Goal: Information Seeking & Learning: Learn about a topic

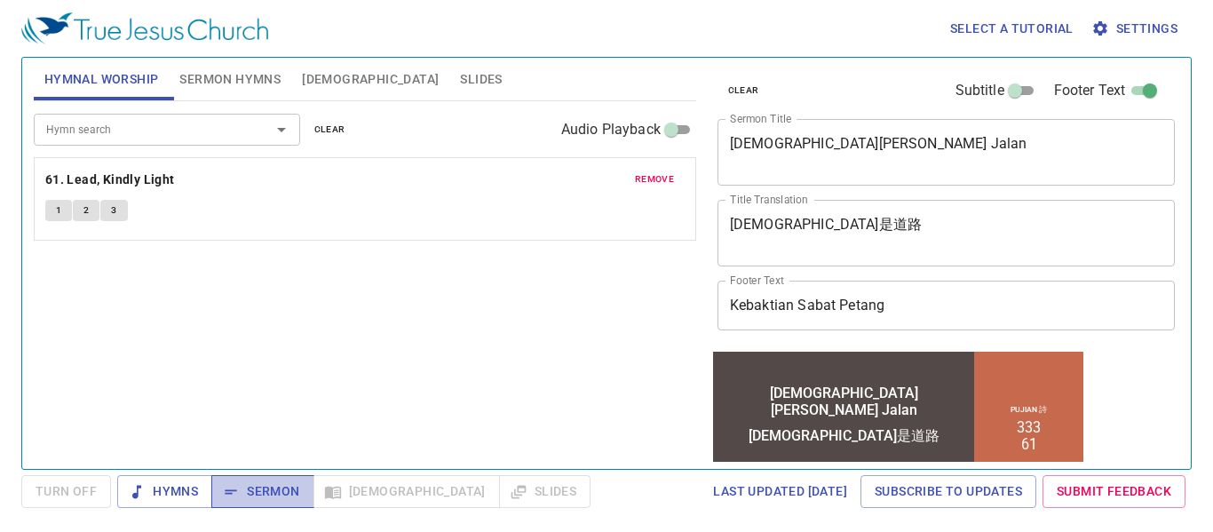
click at [250, 492] on span "Sermon" at bounding box center [263, 492] width 74 height 22
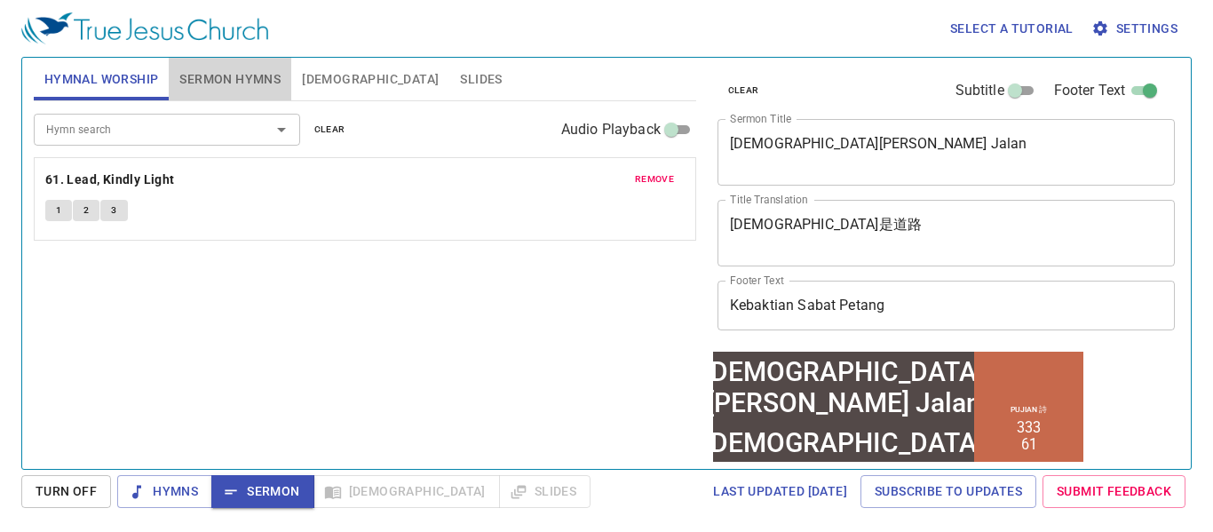
click at [211, 79] on span "Sermon Hymns" at bounding box center [229, 79] width 101 height 22
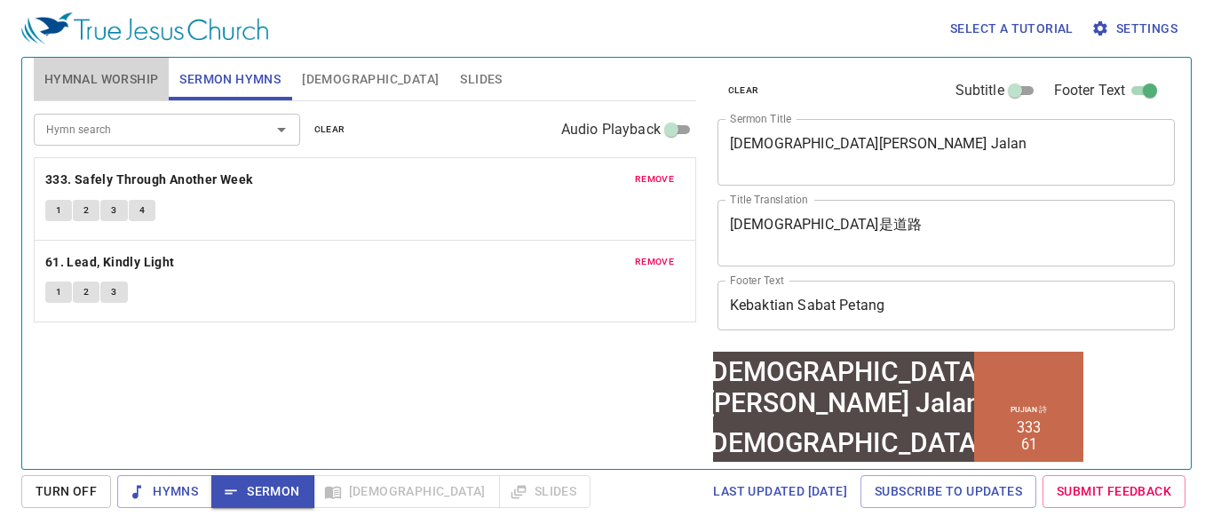
click at [113, 75] on span "Hymnal Worship" at bounding box center [101, 79] width 115 height 22
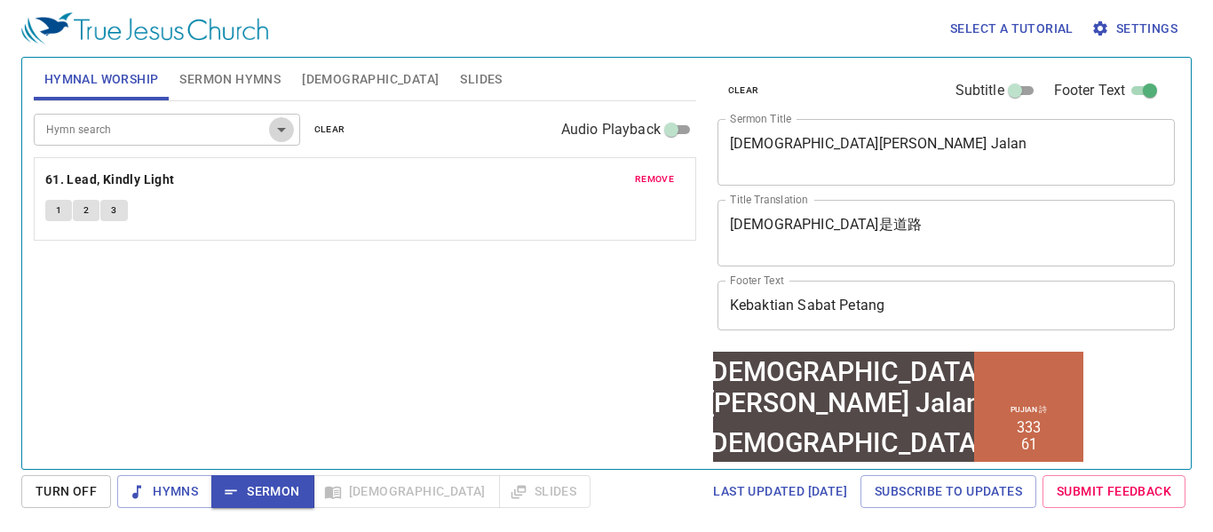
click at [282, 131] on icon "Open" at bounding box center [281, 130] width 9 height 4
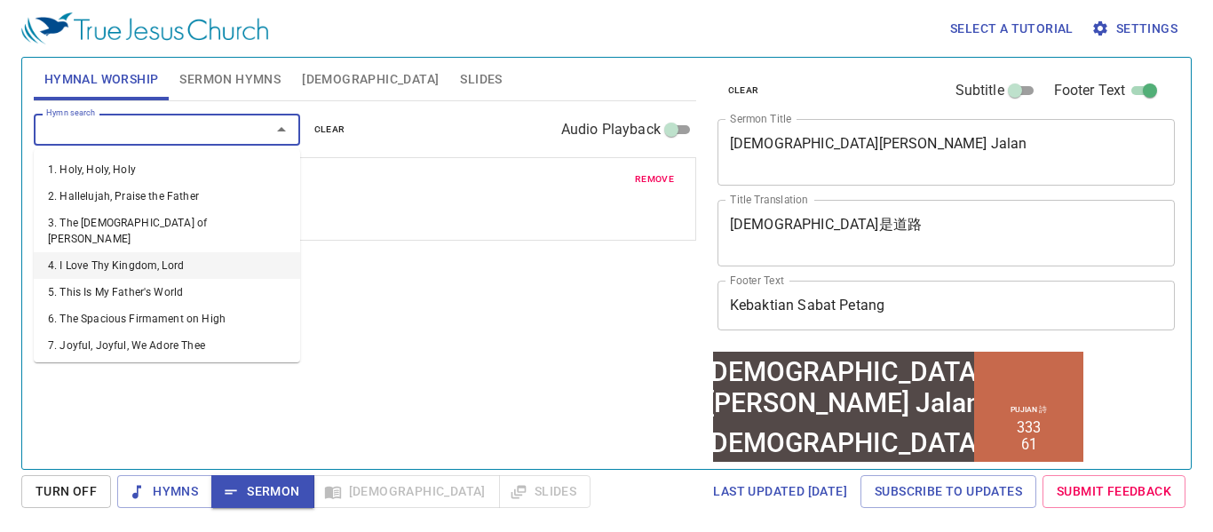
click at [128, 256] on li "4. I Love Thy Kingdom, Lord" at bounding box center [167, 265] width 266 height 27
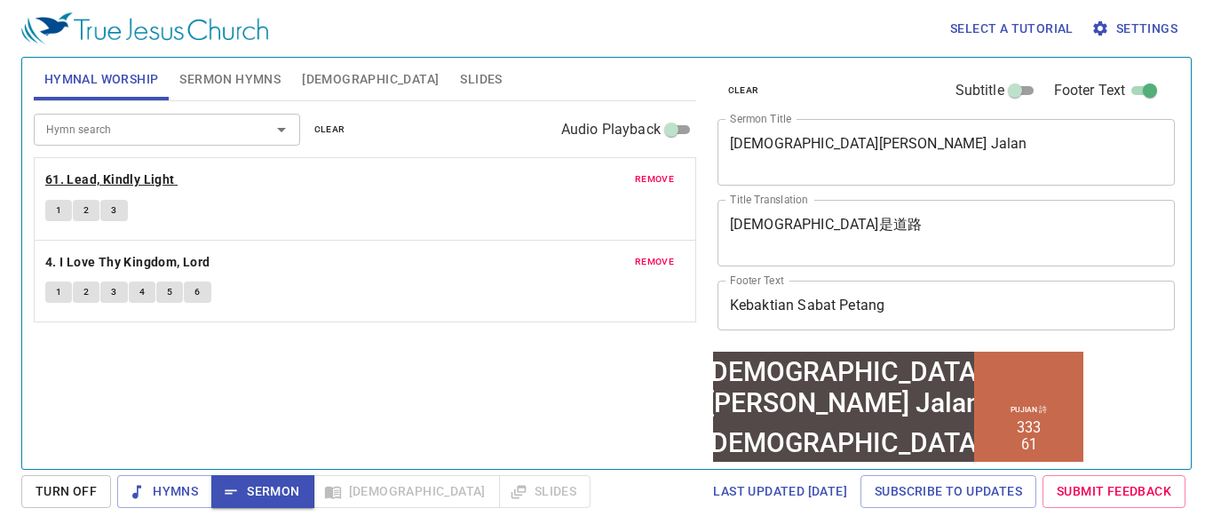
click at [135, 171] on b "61. Lead, Kindly Light" at bounding box center [110, 180] width 130 height 22
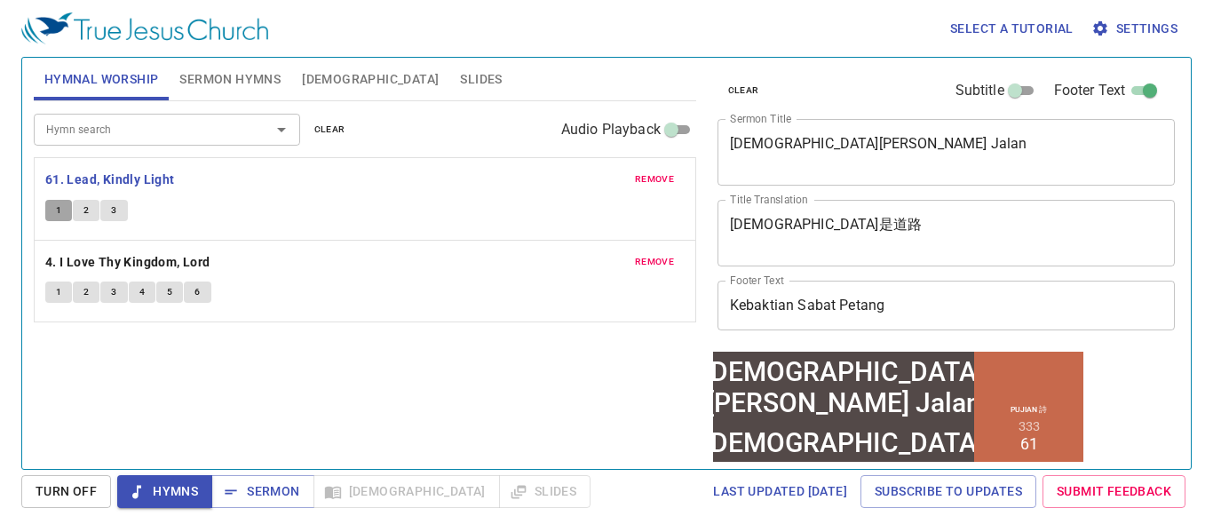
click at [53, 210] on button "1" at bounding box center [58, 210] width 27 height 21
click at [171, 261] on b "4. I Love Thy Kingdom, Lord" at bounding box center [127, 262] width 165 height 22
click at [59, 290] on span "1" at bounding box center [58, 292] width 5 height 16
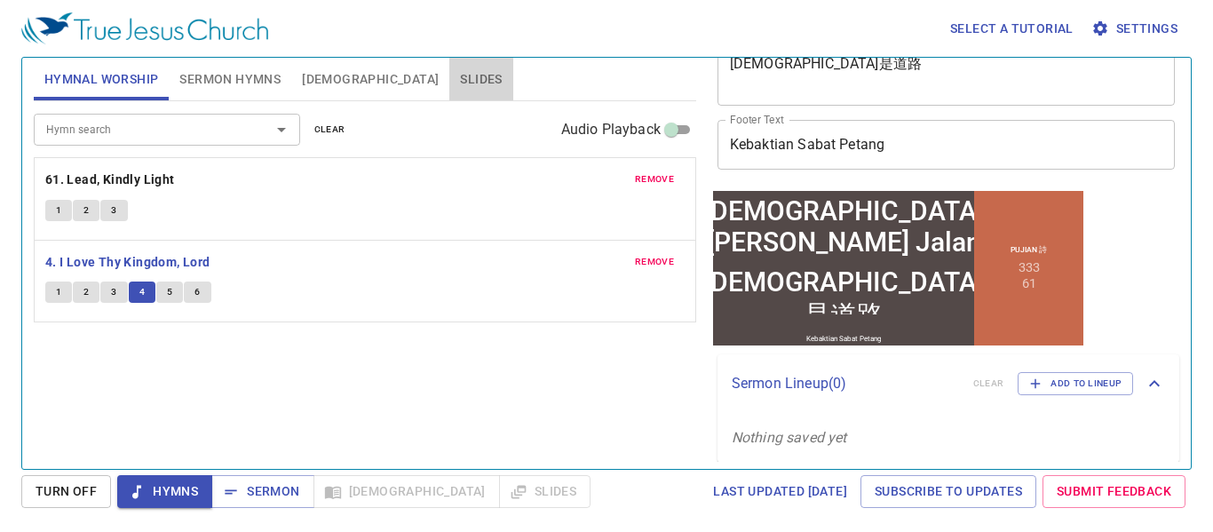
click at [460, 85] on span "Slides" at bounding box center [481, 79] width 42 height 22
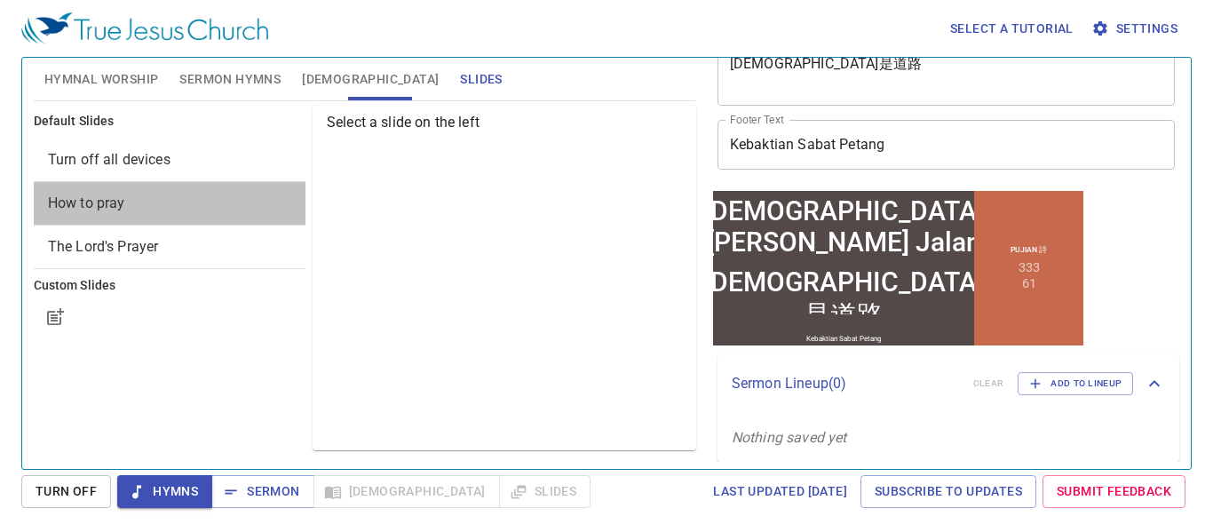
click at [89, 202] on span "How to pray" at bounding box center [86, 203] width 77 height 17
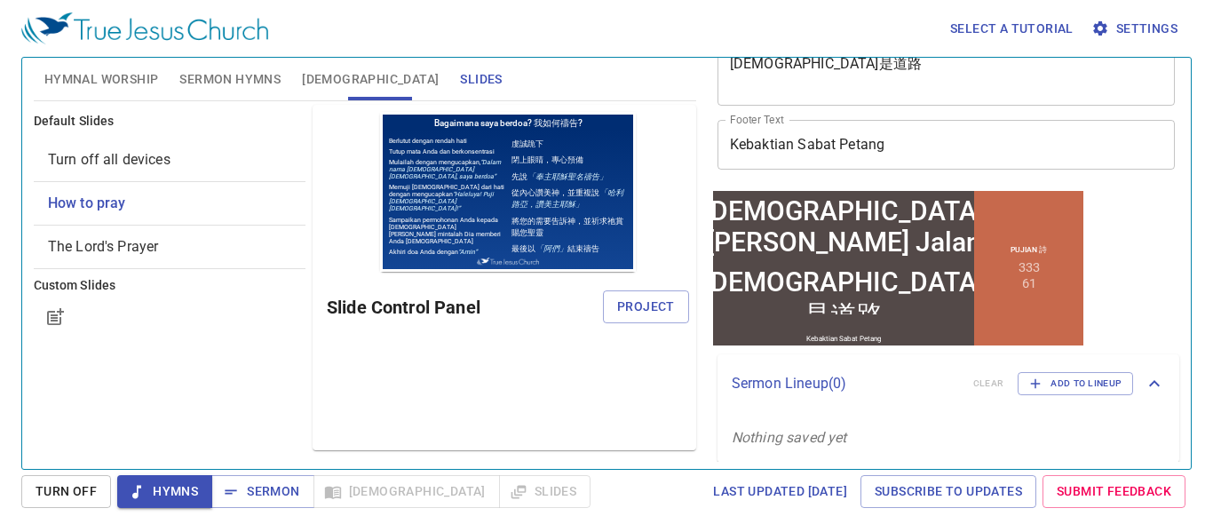
scroll to position [0, 0]
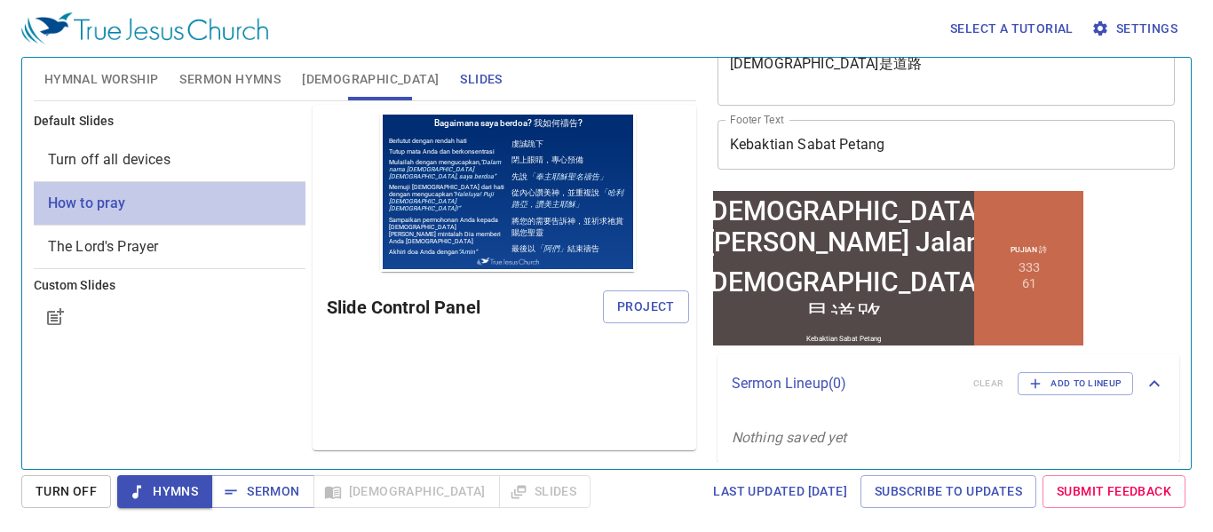
click at [89, 202] on span "How to pray" at bounding box center [87, 203] width 78 height 17
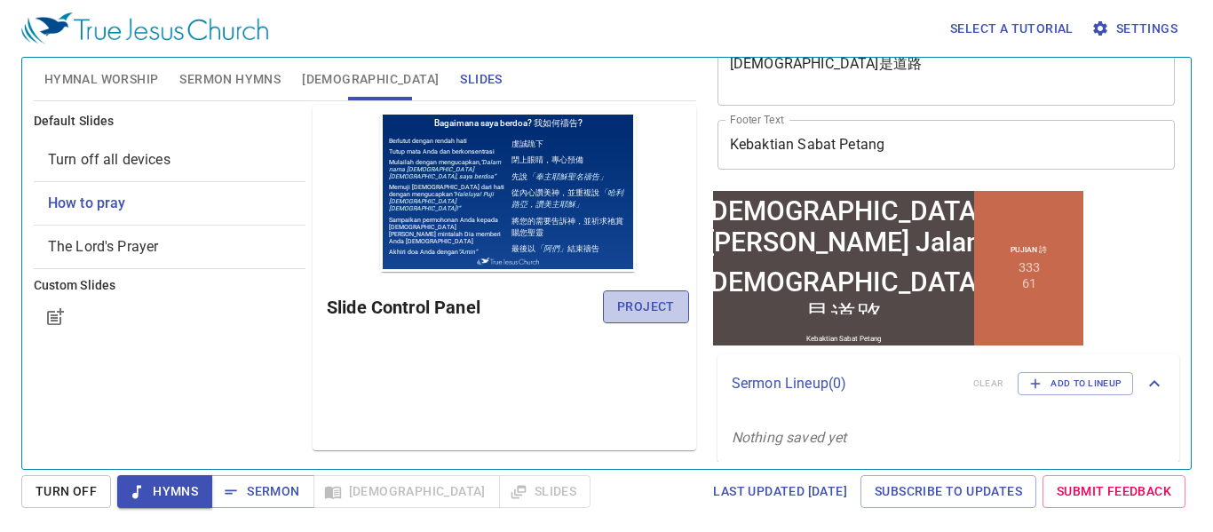
click at [630, 311] on span "Project" at bounding box center [646, 307] width 58 height 22
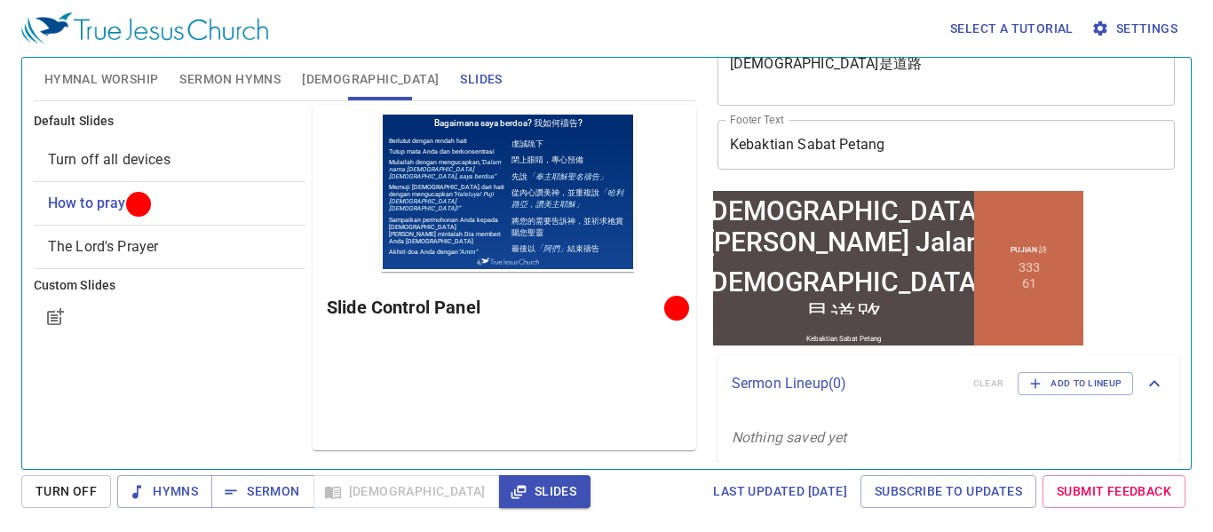
click at [130, 153] on span "Turn off all devices" at bounding box center [109, 159] width 123 height 17
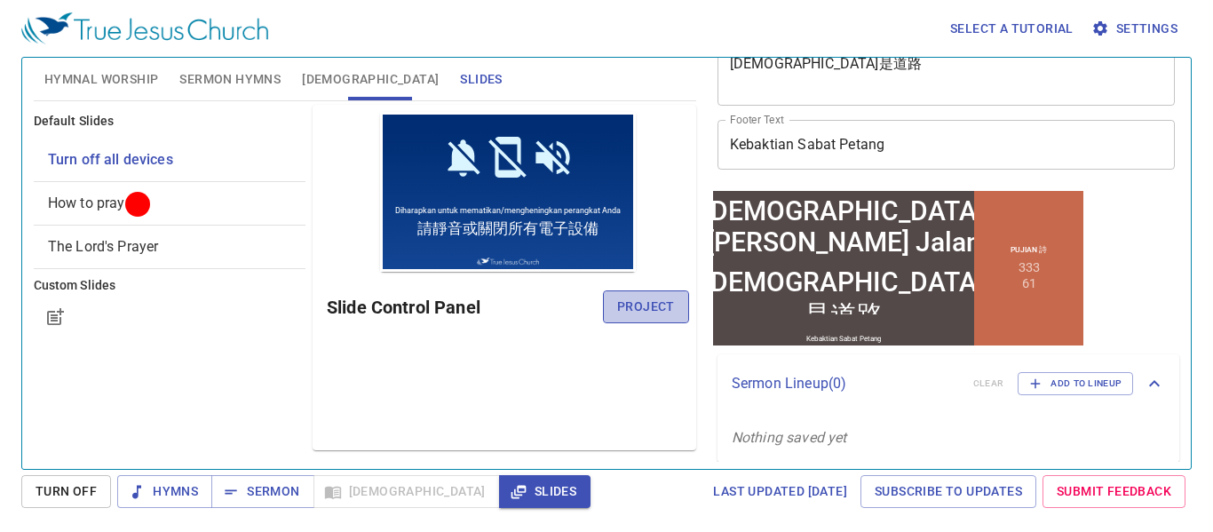
click at [642, 302] on span "Project" at bounding box center [646, 307] width 58 height 22
click at [397, 361] on div "Preview Only Slide Control Panel" at bounding box center [505, 278] width 384 height 346
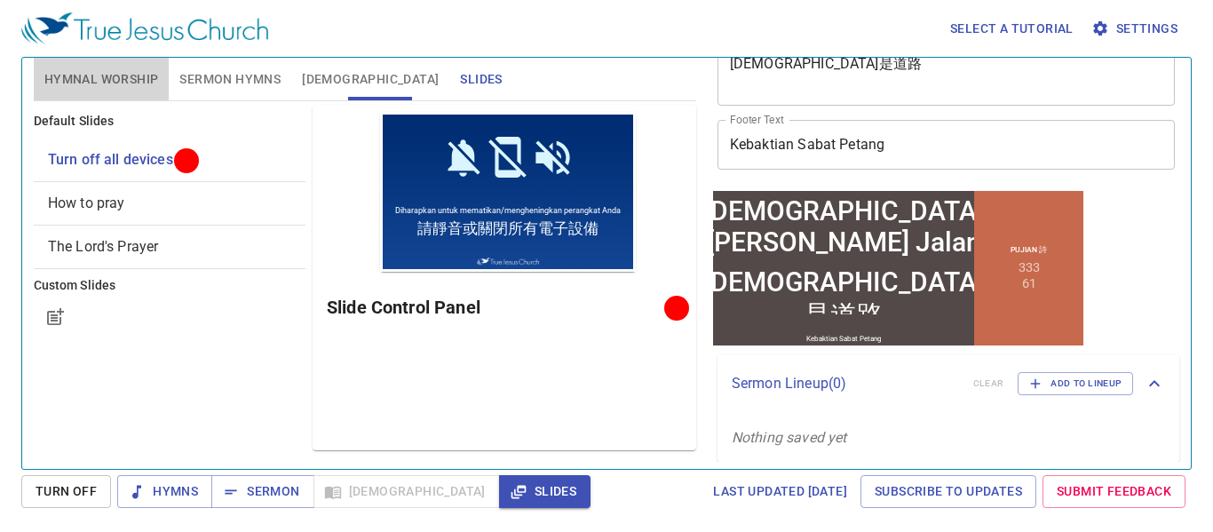
click at [122, 78] on span "Hymnal Worship" at bounding box center [101, 79] width 115 height 22
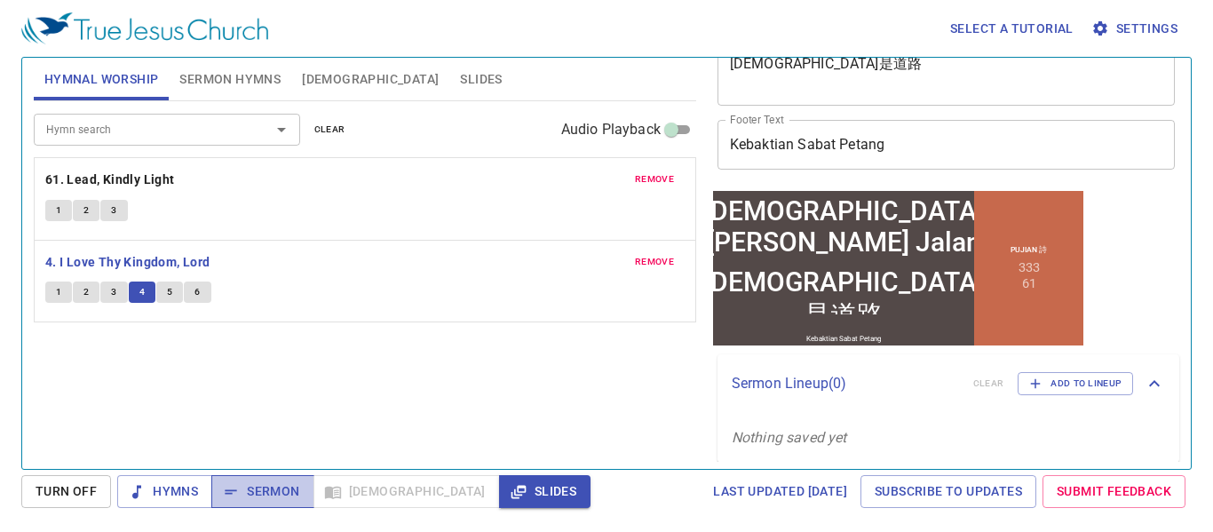
click at [258, 494] on span "Sermon" at bounding box center [263, 492] width 74 height 22
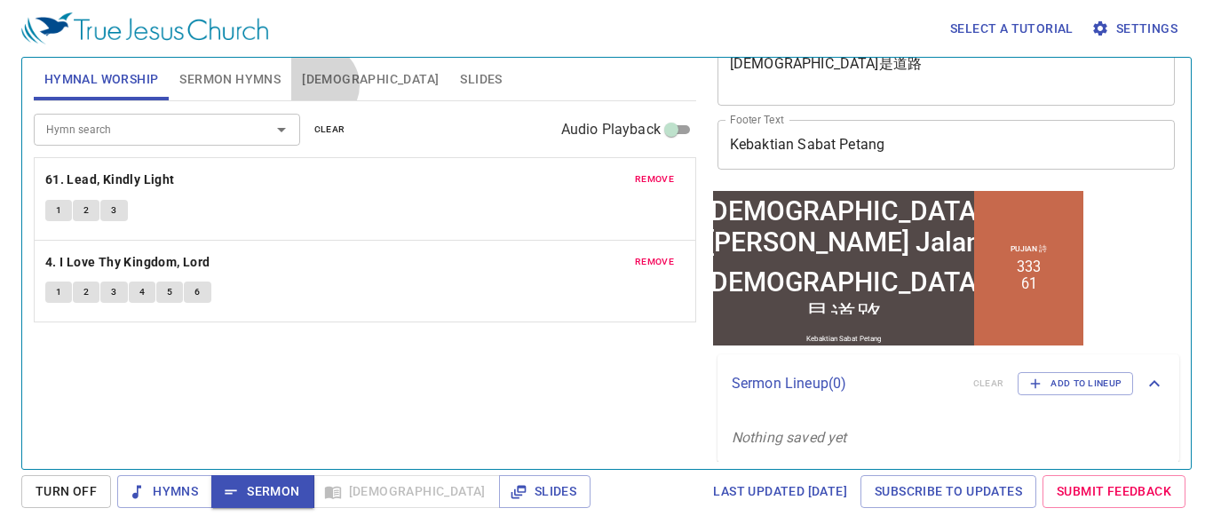
click at [319, 85] on span "[DEMOGRAPHIC_DATA]" at bounding box center [370, 79] width 137 height 22
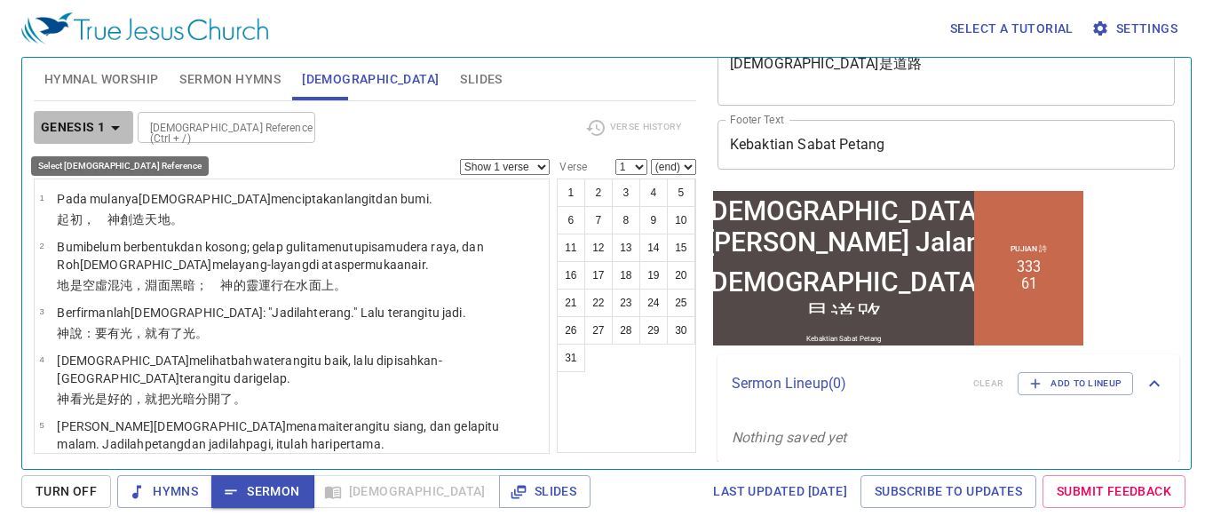
click at [114, 131] on icon "button" at bounding box center [115, 127] width 21 height 21
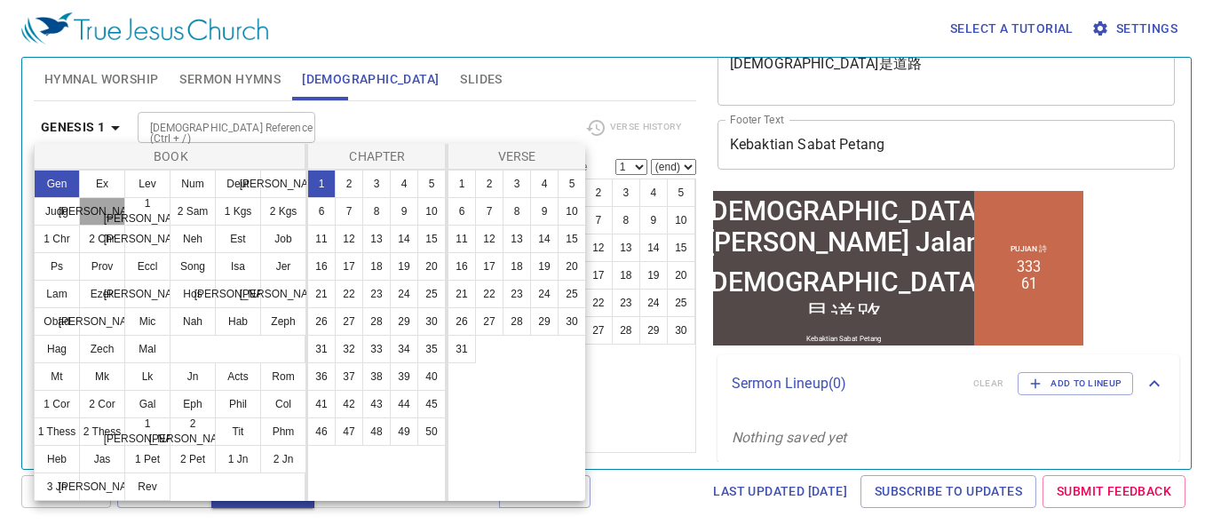
click at [102, 215] on button "Ruth" at bounding box center [102, 211] width 46 height 28
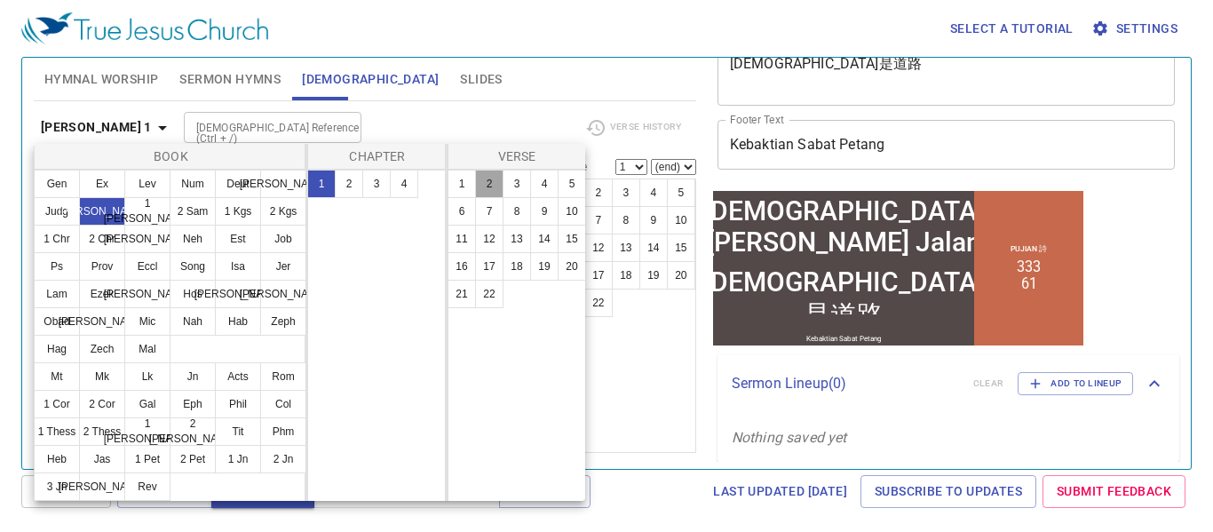
click at [490, 182] on button "2" at bounding box center [489, 184] width 28 height 28
select select "2"
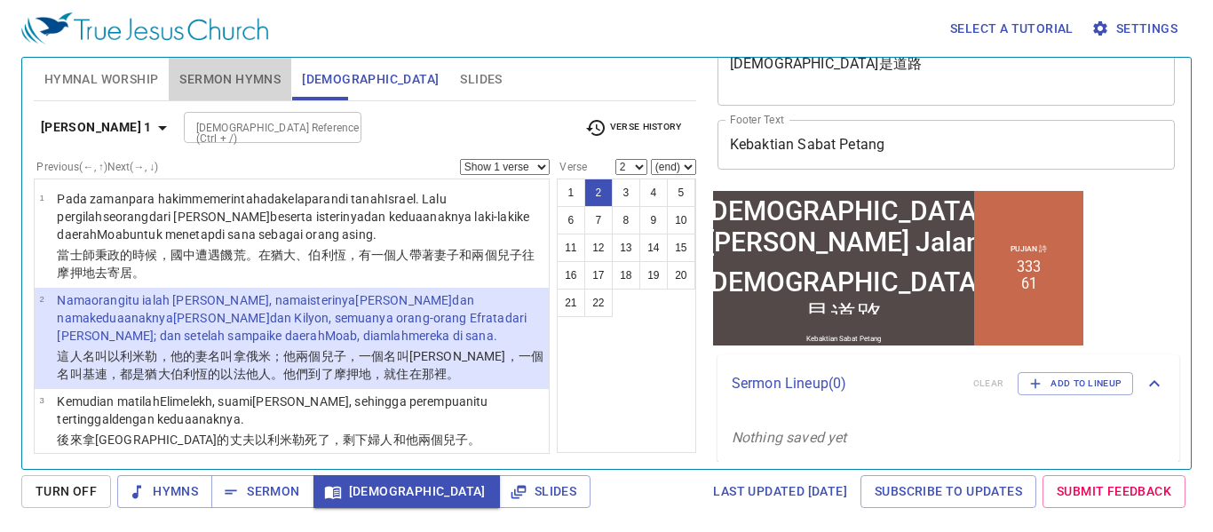
click at [226, 74] on span "Sermon Hymns" at bounding box center [229, 79] width 101 height 22
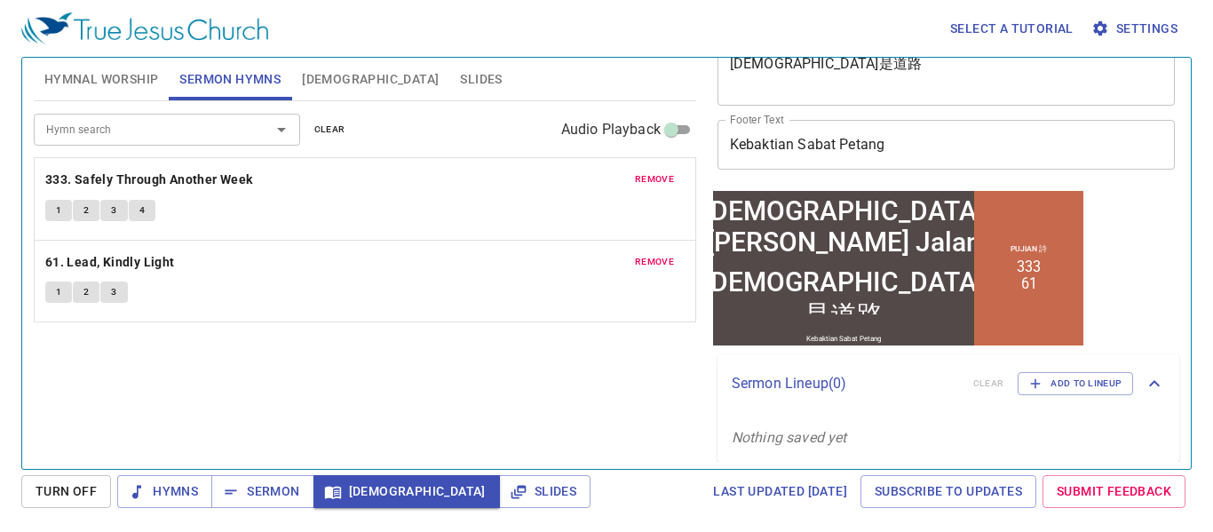
scroll to position [169, 0]
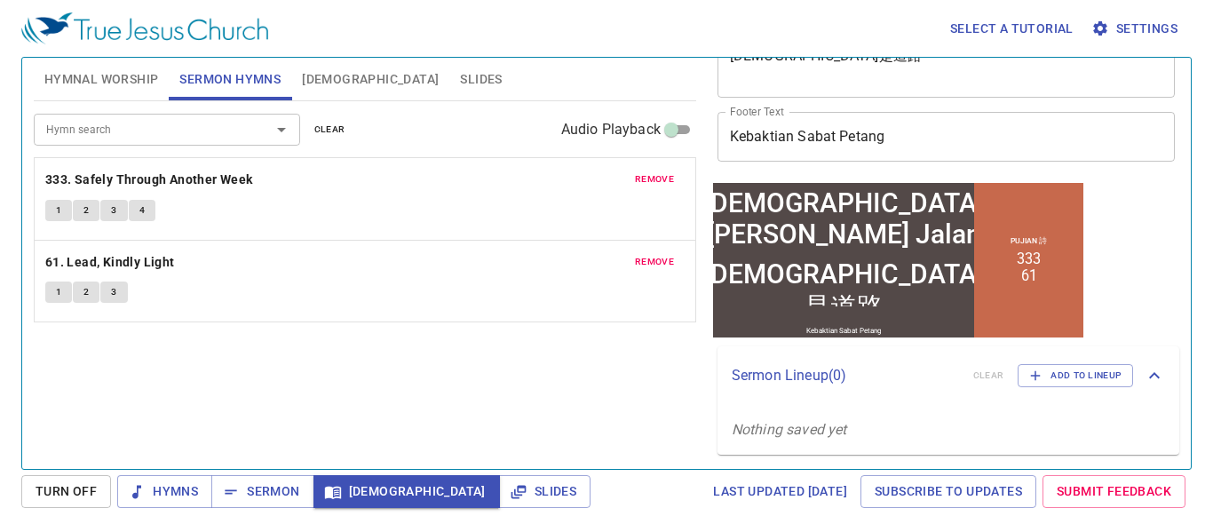
click at [432, 388] on div "Hymn search Hymn search clear Audio Playback remove 333. Safely Through Another…" at bounding box center [365, 277] width 663 height 353
click at [116, 87] on span "Hymnal Worship" at bounding box center [101, 79] width 115 height 22
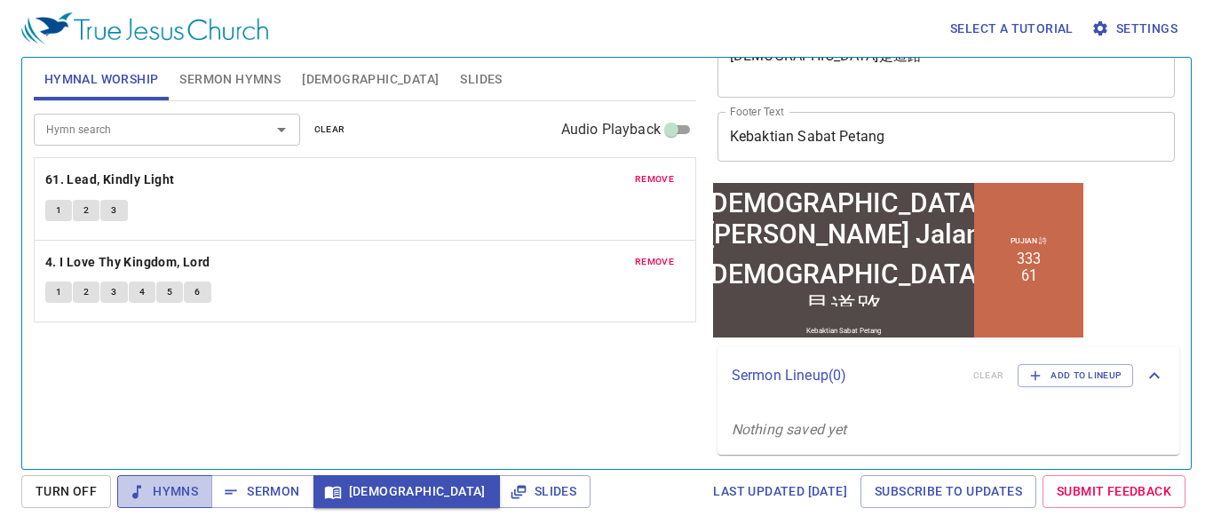
click at [187, 484] on span "Hymns" at bounding box center [164, 492] width 67 height 22
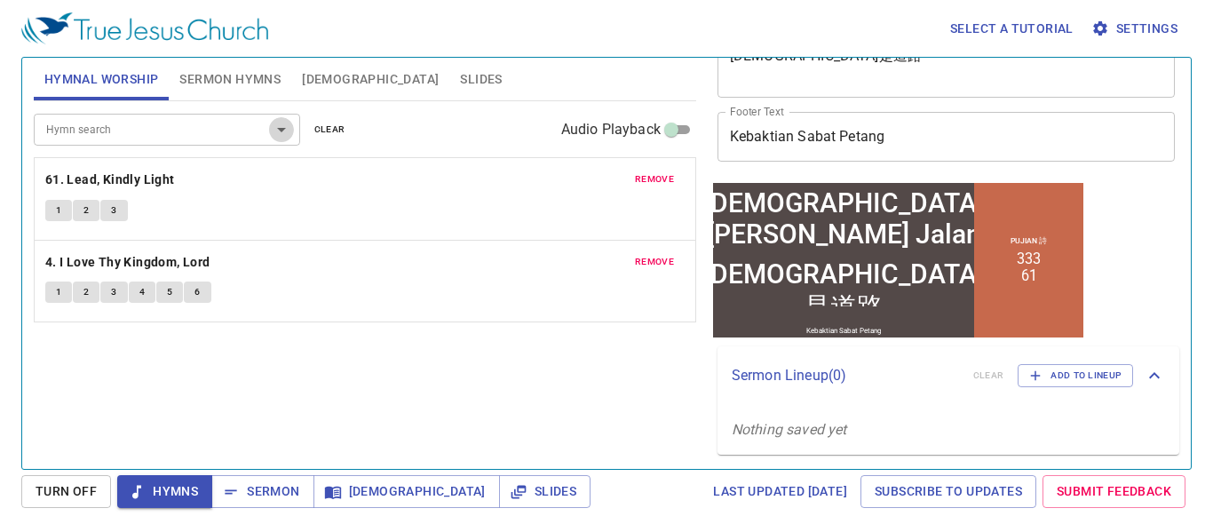
click at [286, 134] on icon "Open" at bounding box center [281, 129] width 21 height 21
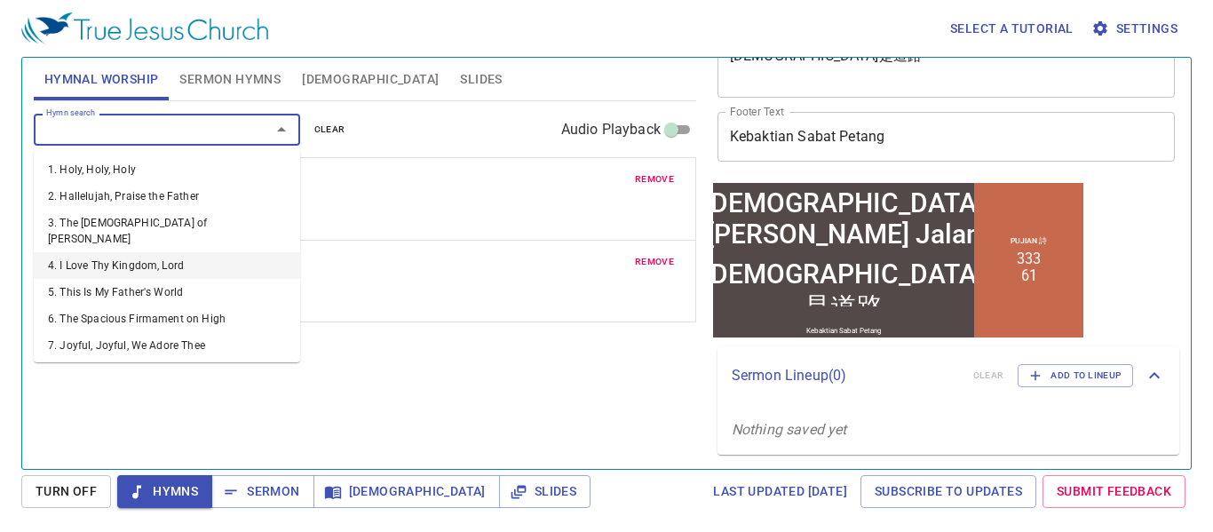
click at [160, 252] on li "4. I Love Thy Kingdom, Lord" at bounding box center [167, 265] width 266 height 27
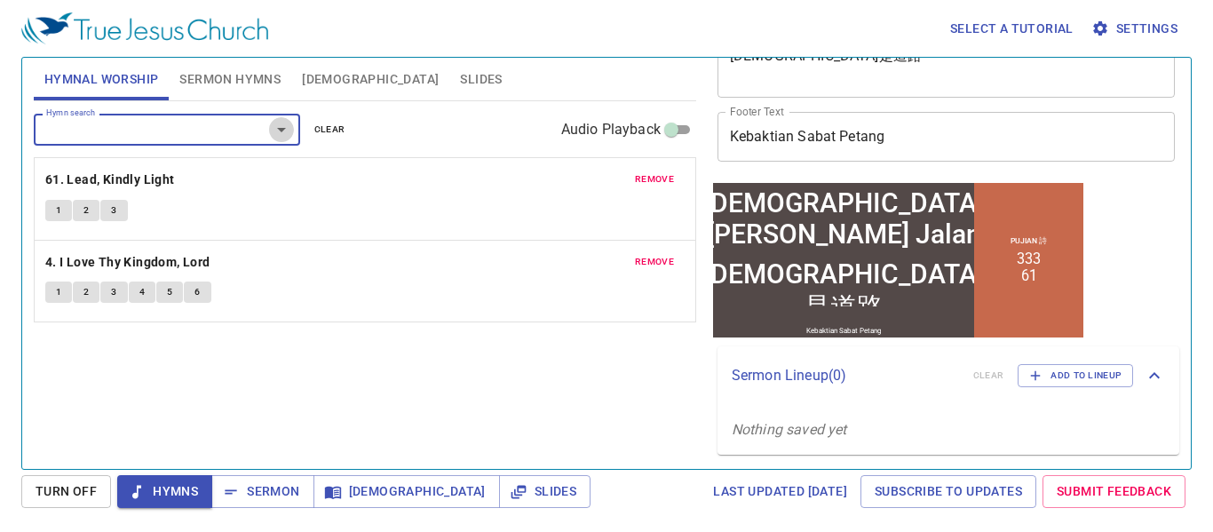
click at [279, 134] on icon "Open" at bounding box center [281, 129] width 21 height 21
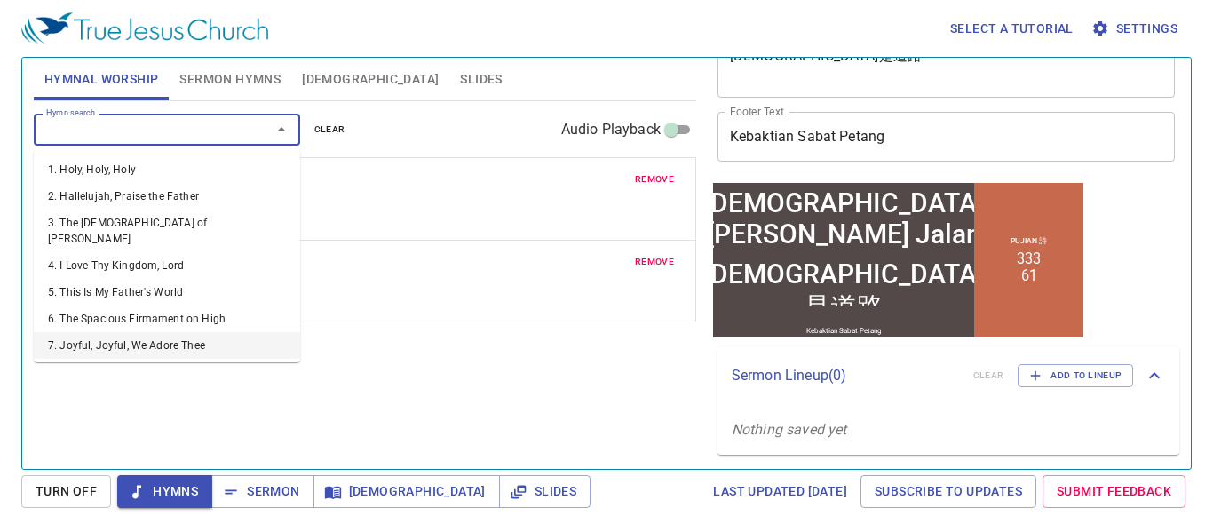
click at [141, 332] on li "7. Joyful, Joyful, We Adore Thee" at bounding box center [167, 345] width 266 height 27
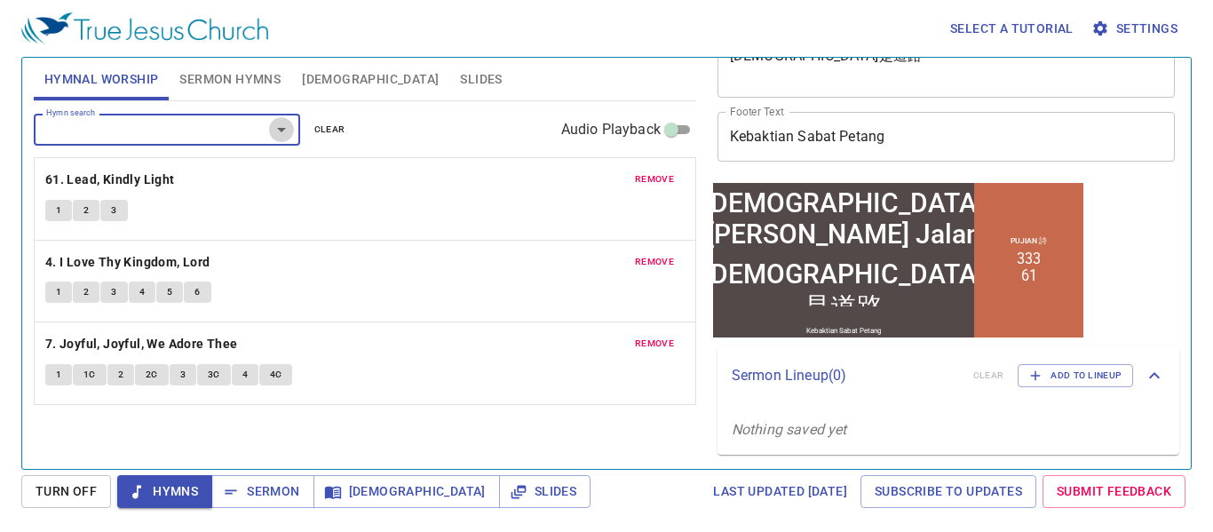
click at [284, 135] on icon "Open" at bounding box center [281, 129] width 21 height 21
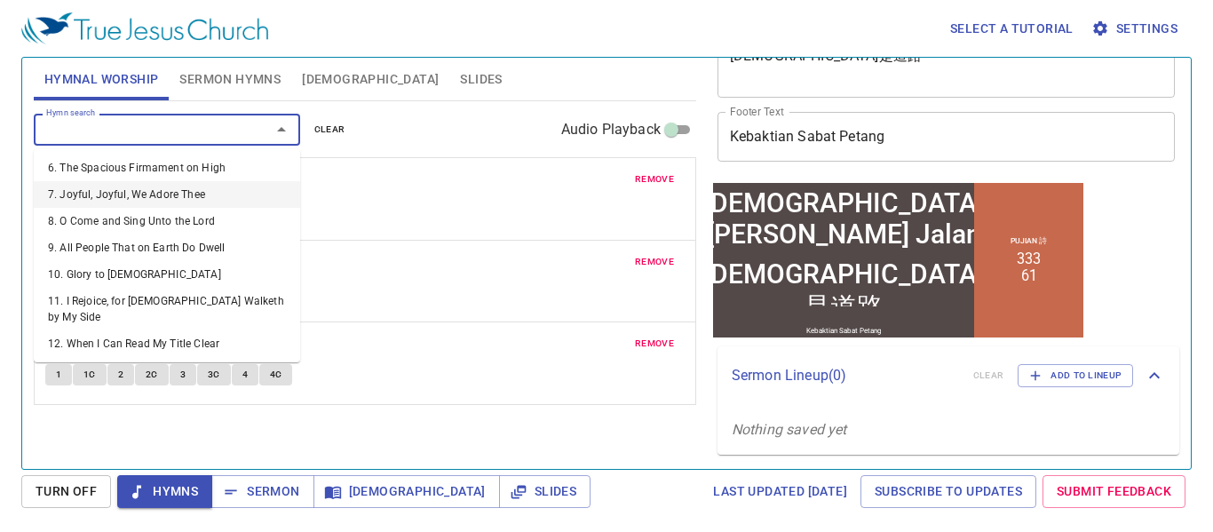
scroll to position [152, 0]
click at [147, 330] on li "12. When I Can Read My Title Clear" at bounding box center [167, 343] width 266 height 27
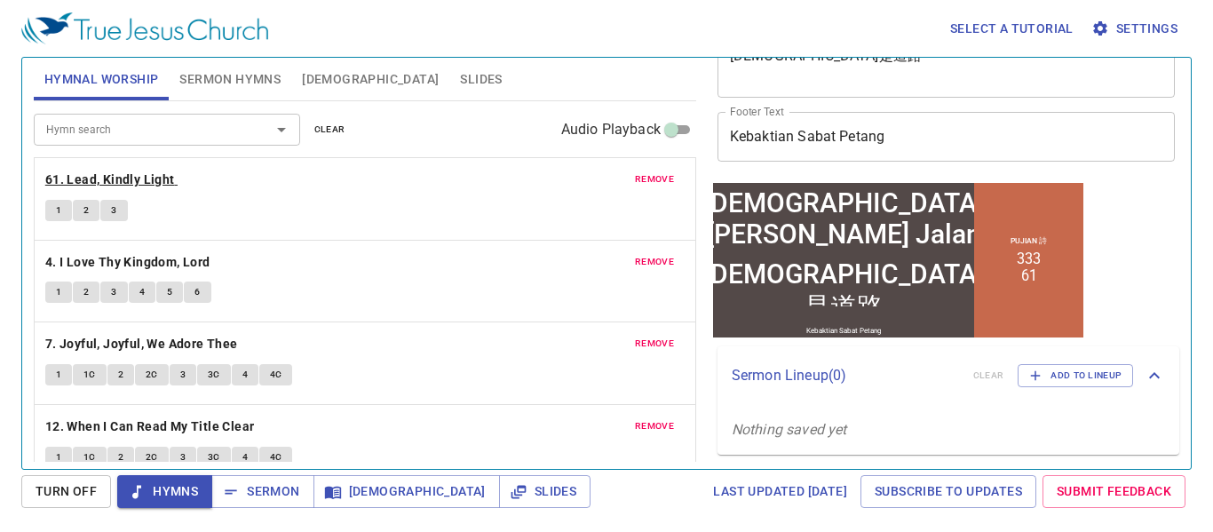
click at [119, 181] on b "61. Lead, Kindly Light" at bounding box center [110, 180] width 130 height 22
click at [60, 214] on span "1" at bounding box center [58, 211] width 5 height 16
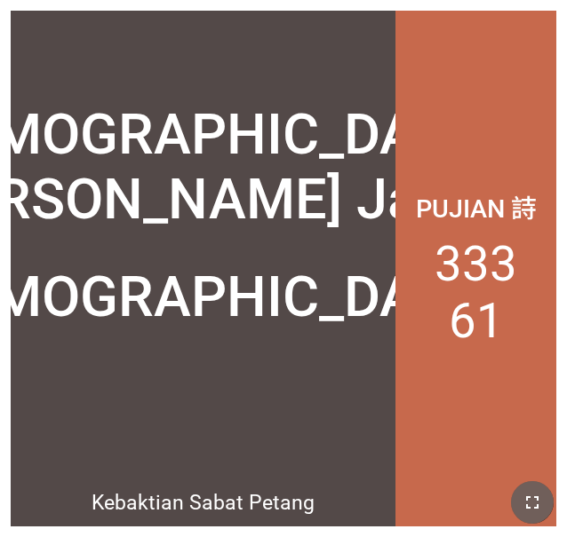
click at [540, 516] on button "button" at bounding box center [532, 502] width 43 height 43
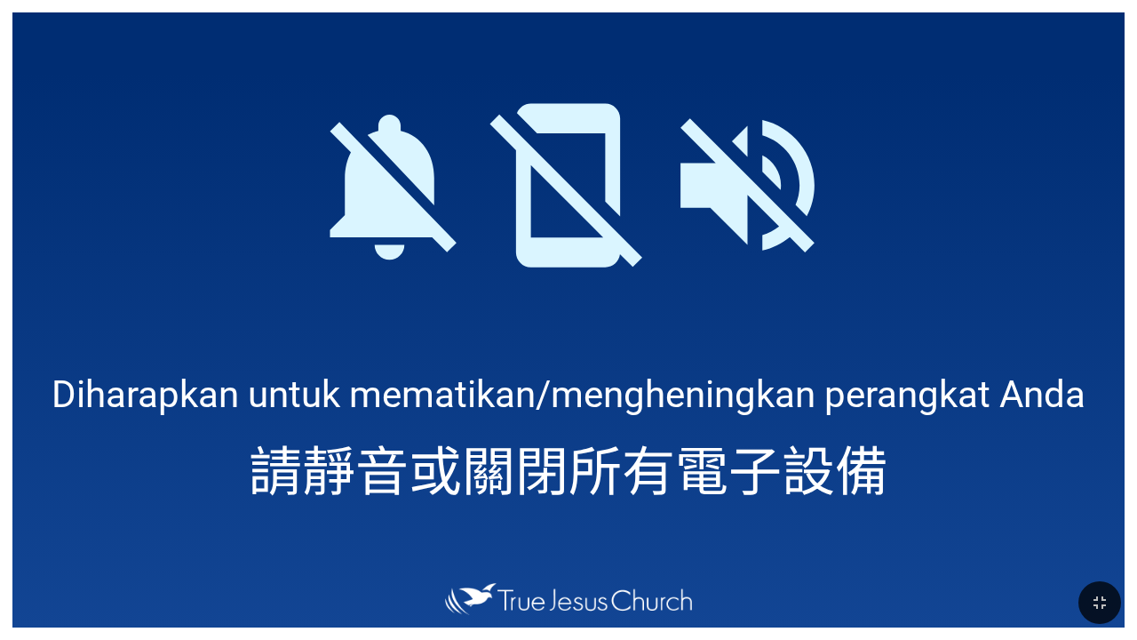
click at [710, 192] on icon at bounding box center [747, 185] width 134 height 134
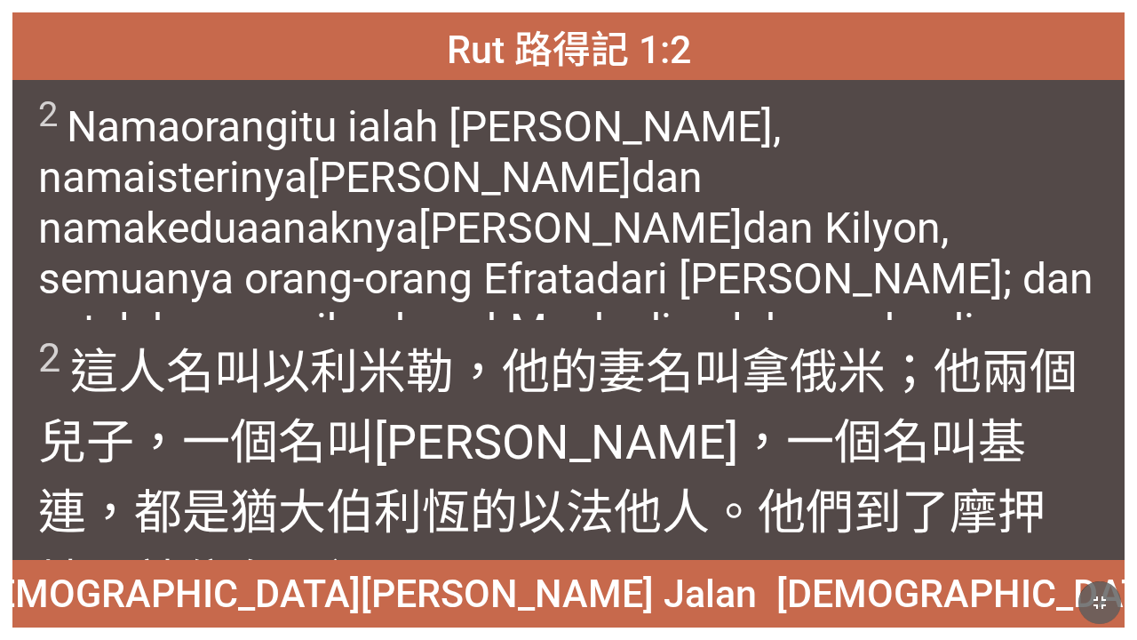
click at [710, 567] on icon "button" at bounding box center [1099, 602] width 21 height 21
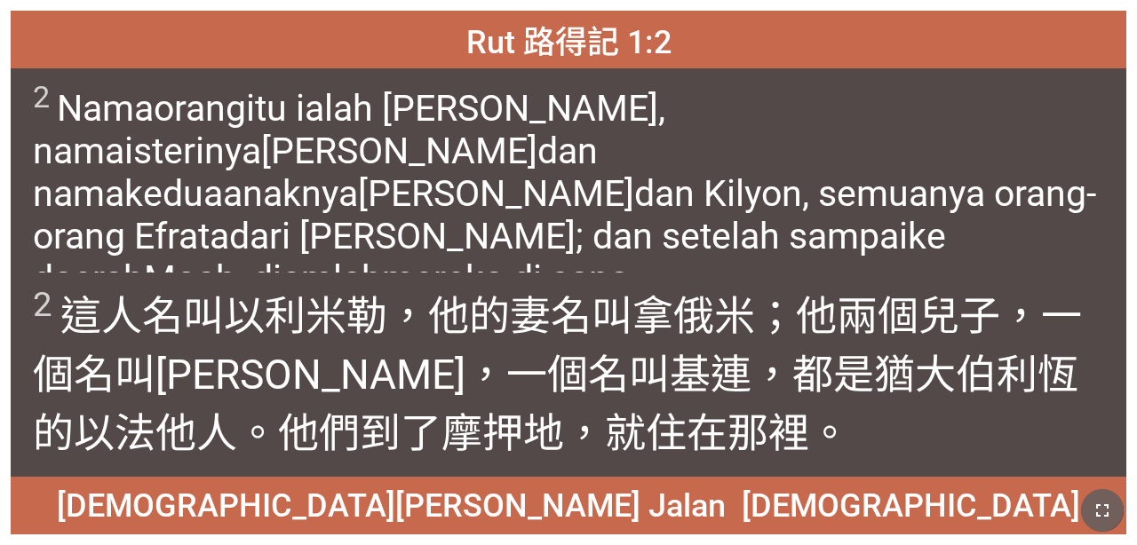
click at [710, 505] on icon "button" at bounding box center [1102, 510] width 21 height 21
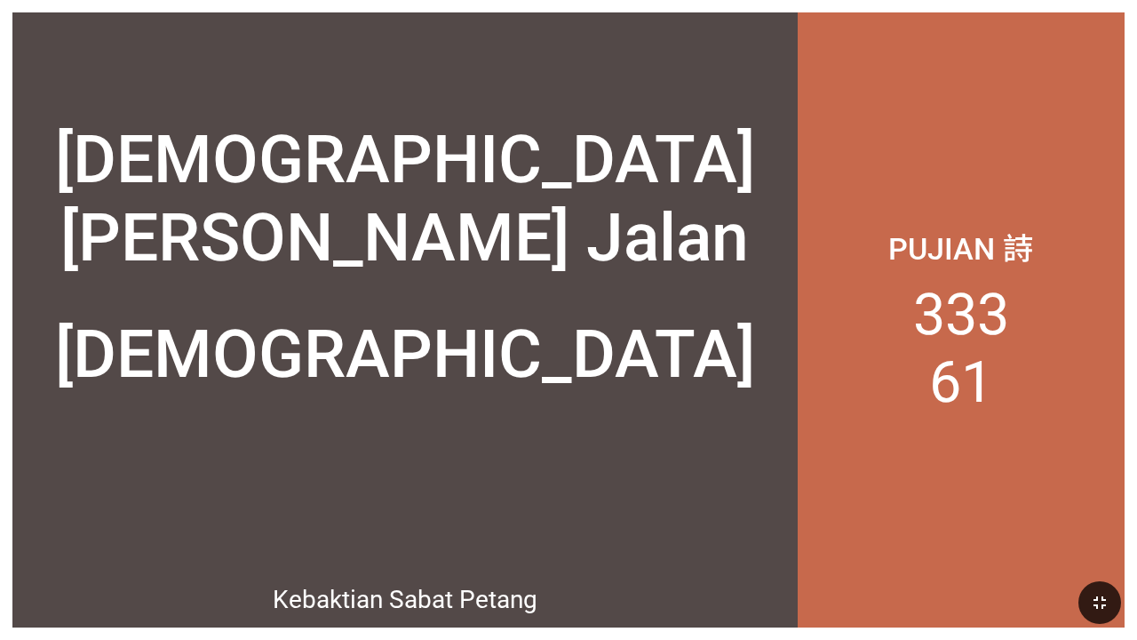
click at [710, 87] on div "Pujian 詩 333 61" at bounding box center [961, 319] width 327 height 615
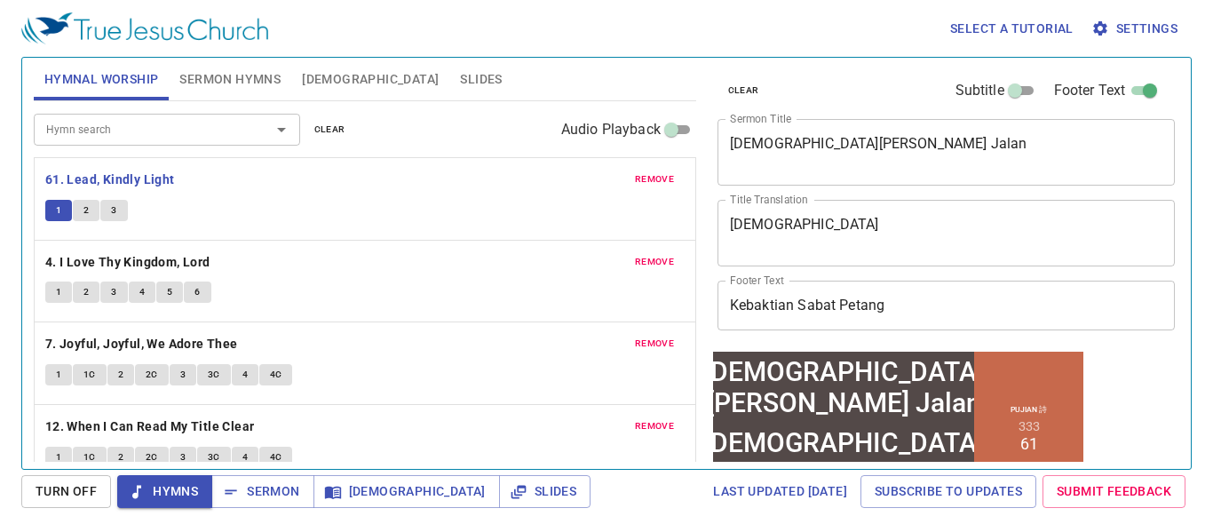
scroll to position [169, 0]
